Goal: Transaction & Acquisition: Subscribe to service/newsletter

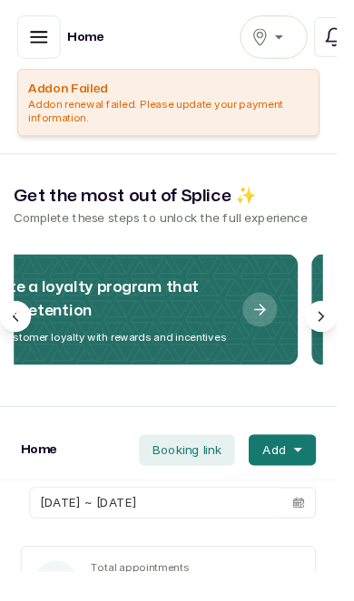
scroll to position [0, 69]
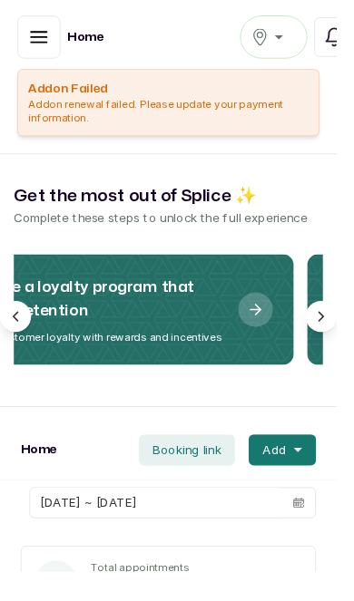
click at [37, 37] on icon "button" at bounding box center [41, 39] width 22 height 22
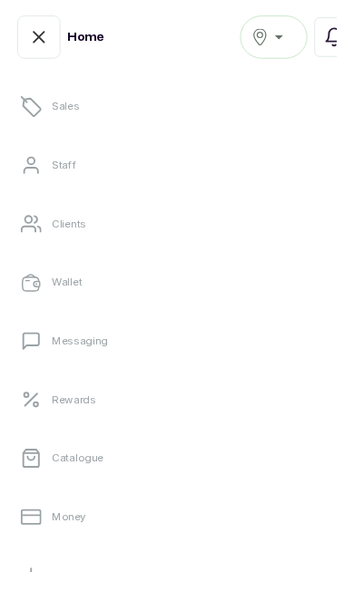
scroll to position [160, 0]
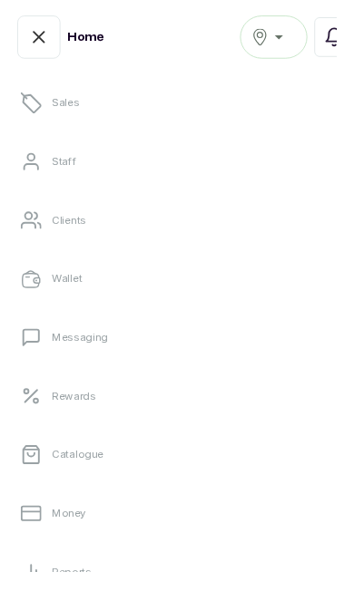
click at [53, 365] on link "Messaging" at bounding box center [177, 354] width 325 height 51
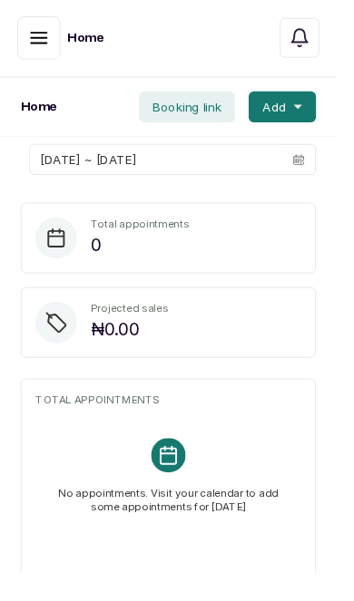
click at [31, 39] on icon "button" at bounding box center [41, 39] width 22 height 22
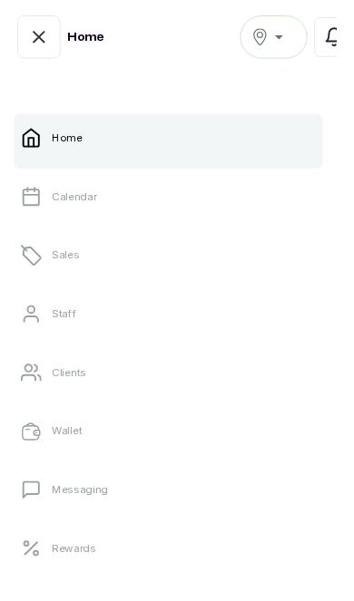
scroll to position [107, 0]
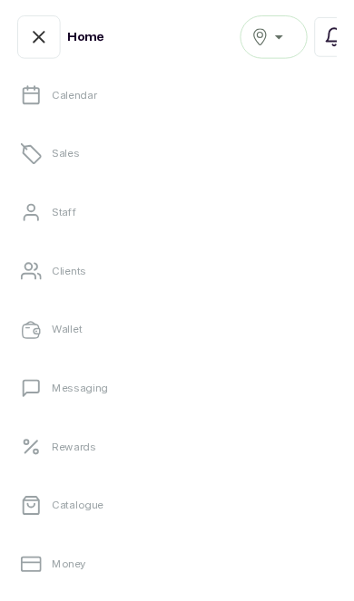
click at [272, 408] on link "Messaging" at bounding box center [177, 408] width 325 height 51
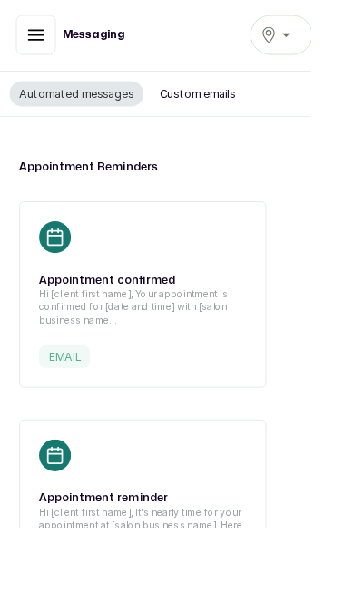
scroll to position [1, 0]
click at [221, 107] on button "Custom emails" at bounding box center [224, 106] width 108 height 29
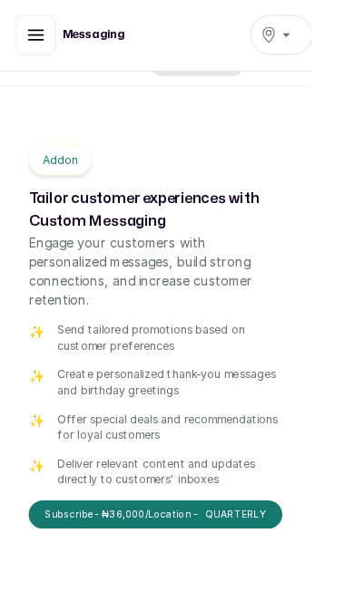
scroll to position [38, 0]
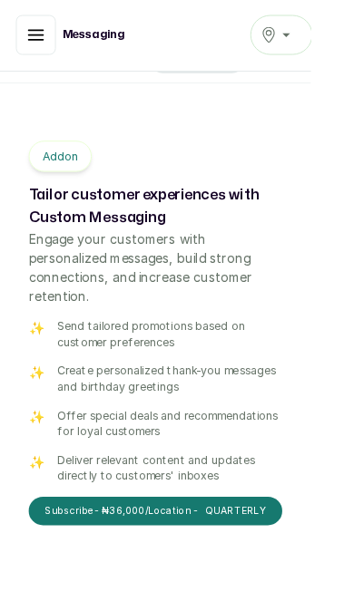
click at [248, 566] on button "Subscribe - ₦36,000 /Location - quarterly" at bounding box center [177, 582] width 288 height 33
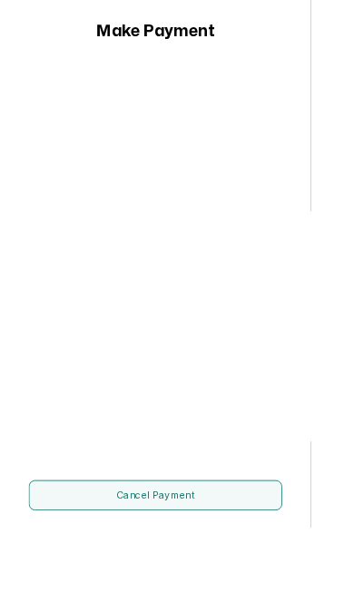
click at [241, 581] on button "Cancel payment" at bounding box center [177, 564] width 288 height 34
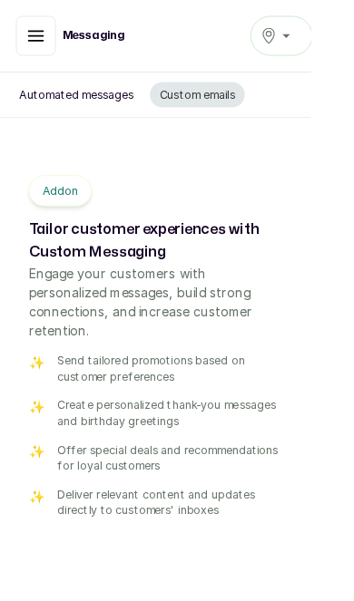
click at [39, 39] on icon "button" at bounding box center [41, 41] width 22 height 22
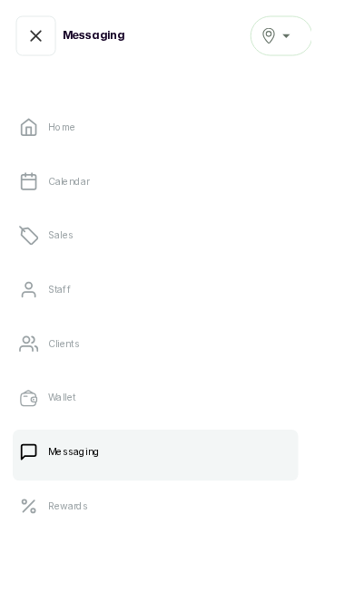
click at [39, 41] on icon "button" at bounding box center [41, 41] width 22 height 22
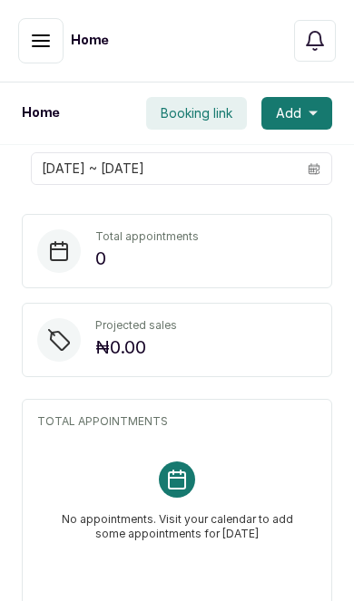
click at [61, 37] on button "button" at bounding box center [40, 40] width 45 height 45
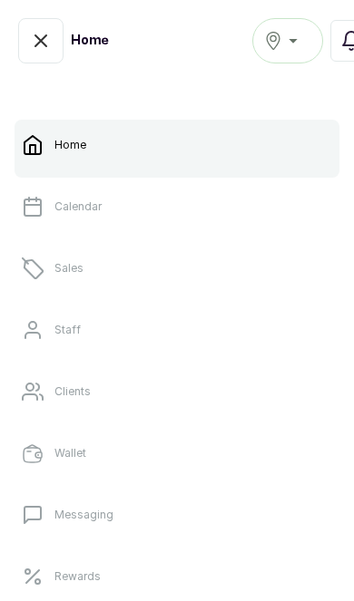
scroll to position [2, 0]
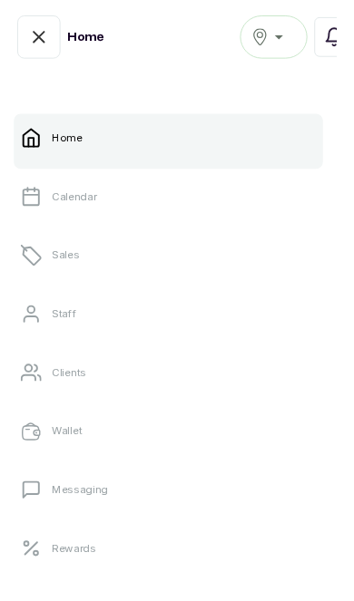
click at [206, 527] on link "Messaging" at bounding box center [177, 515] width 325 height 51
